Goal: Task Accomplishment & Management: Manage account settings

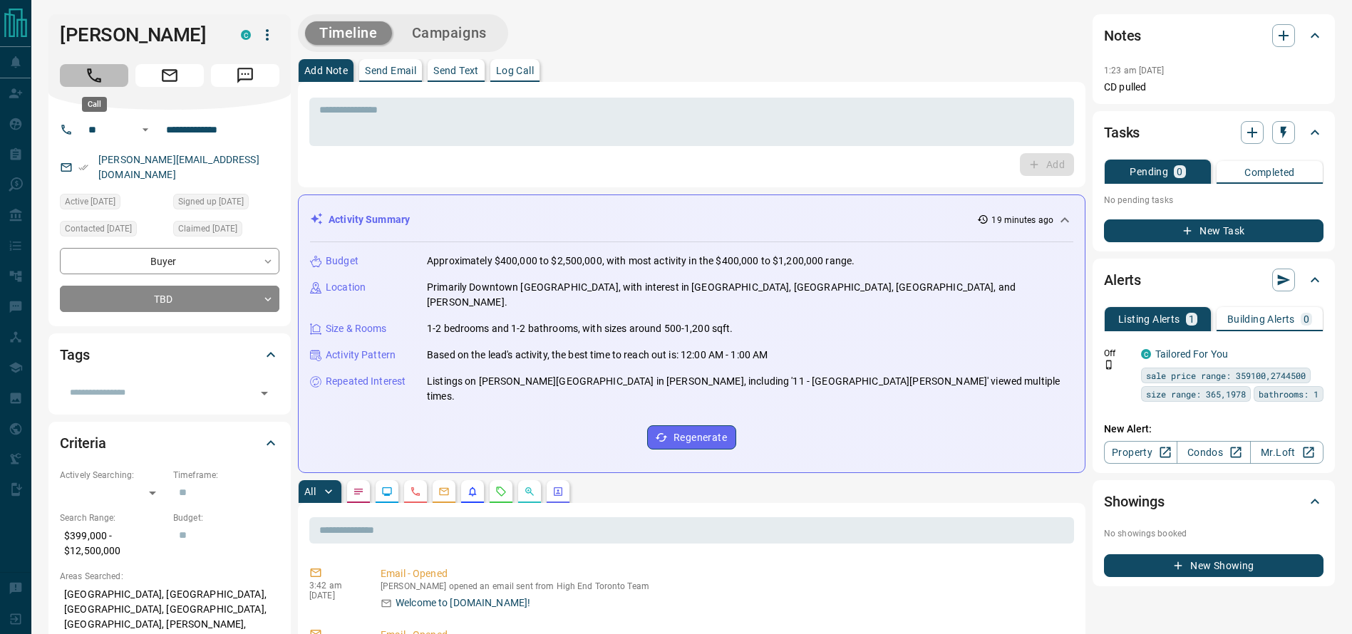
click at [113, 73] on button "Call" at bounding box center [94, 75] width 68 height 23
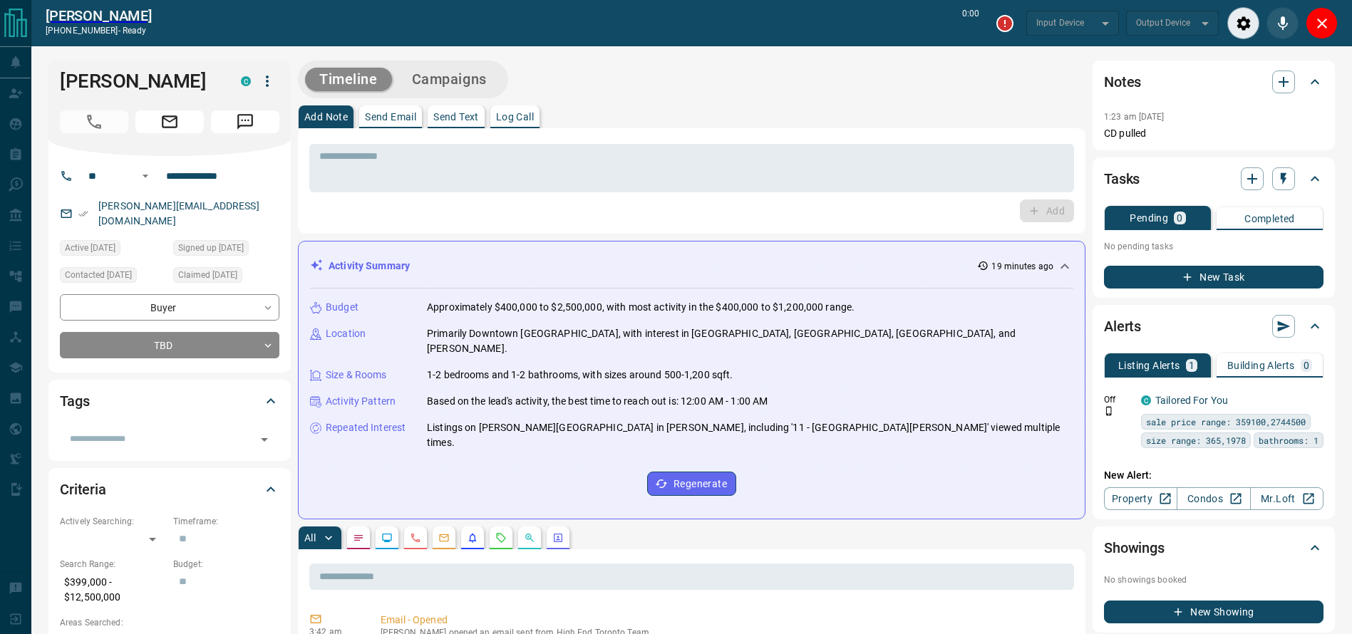
type input "*******"
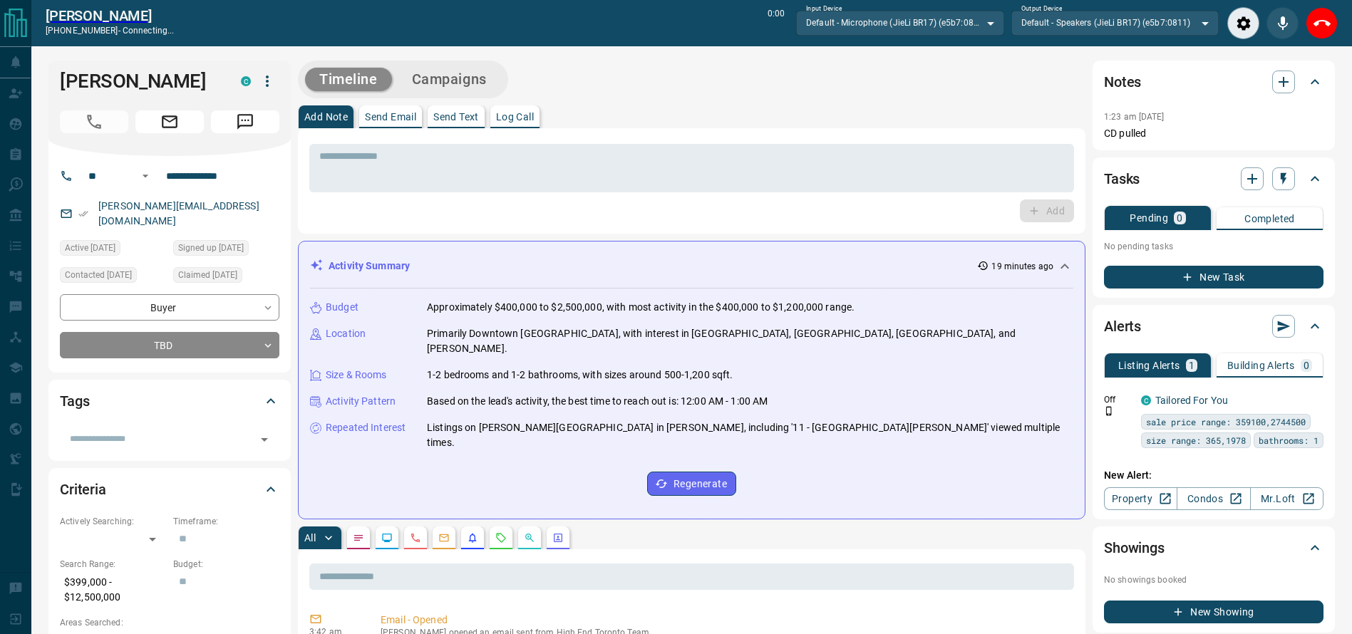
click at [957, 123] on div "Add Note Send Email Send Text Log Call" at bounding box center [691, 116] width 787 height 23
click at [1329, 19] on icon "Close" at bounding box center [1321, 23] width 17 height 17
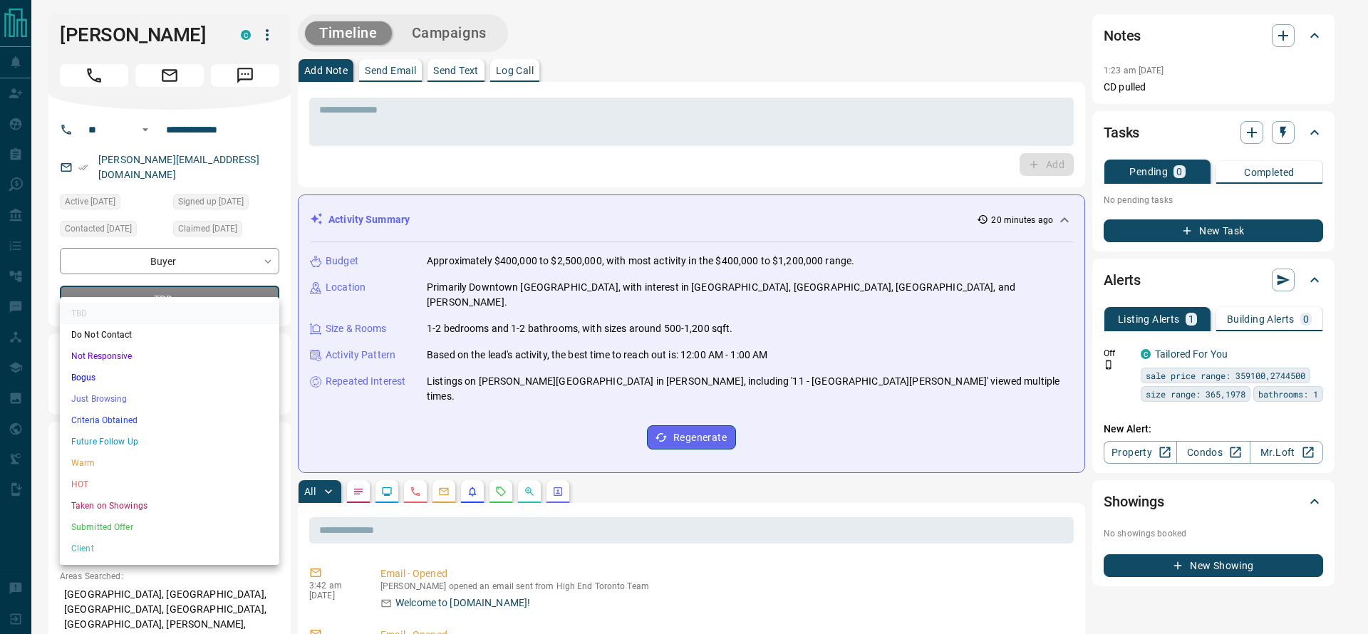
drag, startPoint x: 242, startPoint y: 280, endPoint x: 235, endPoint y: 283, distance: 7.7
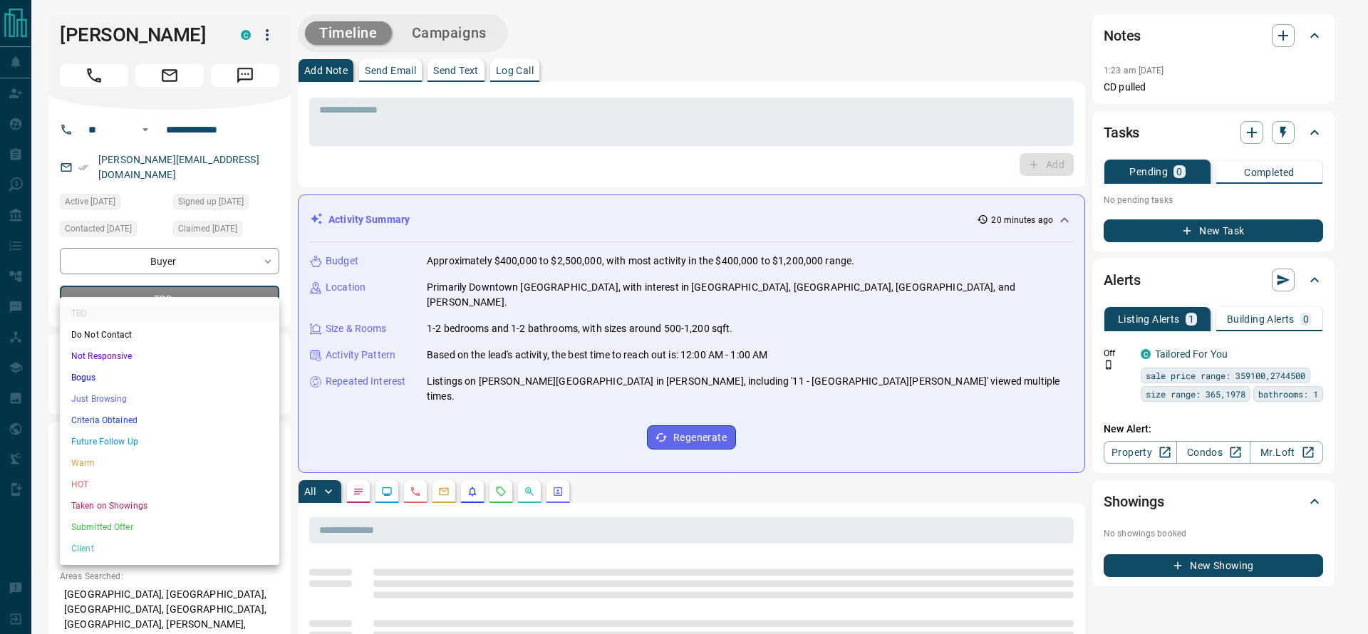
click at [194, 415] on li "Criteria Obtained" at bounding box center [169, 420] width 219 height 21
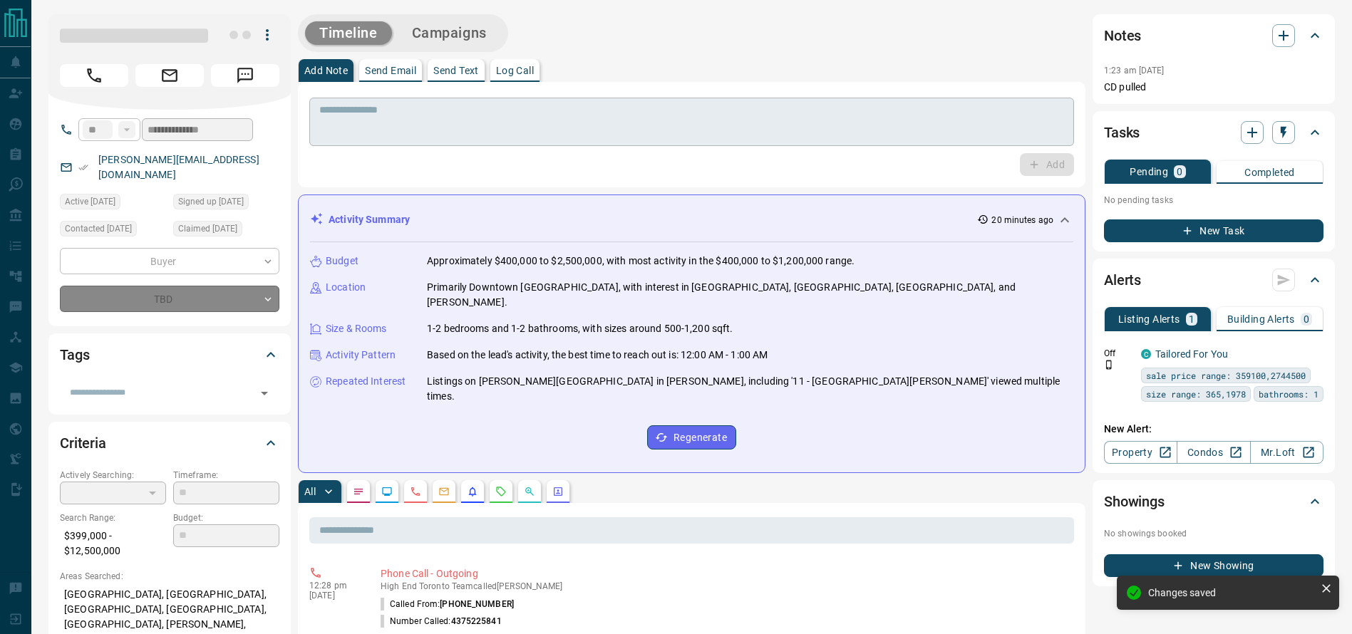
type input "*"
click at [434, 120] on textarea at bounding box center [691, 122] width 745 height 36
